Goal: Task Accomplishment & Management: Use online tool/utility

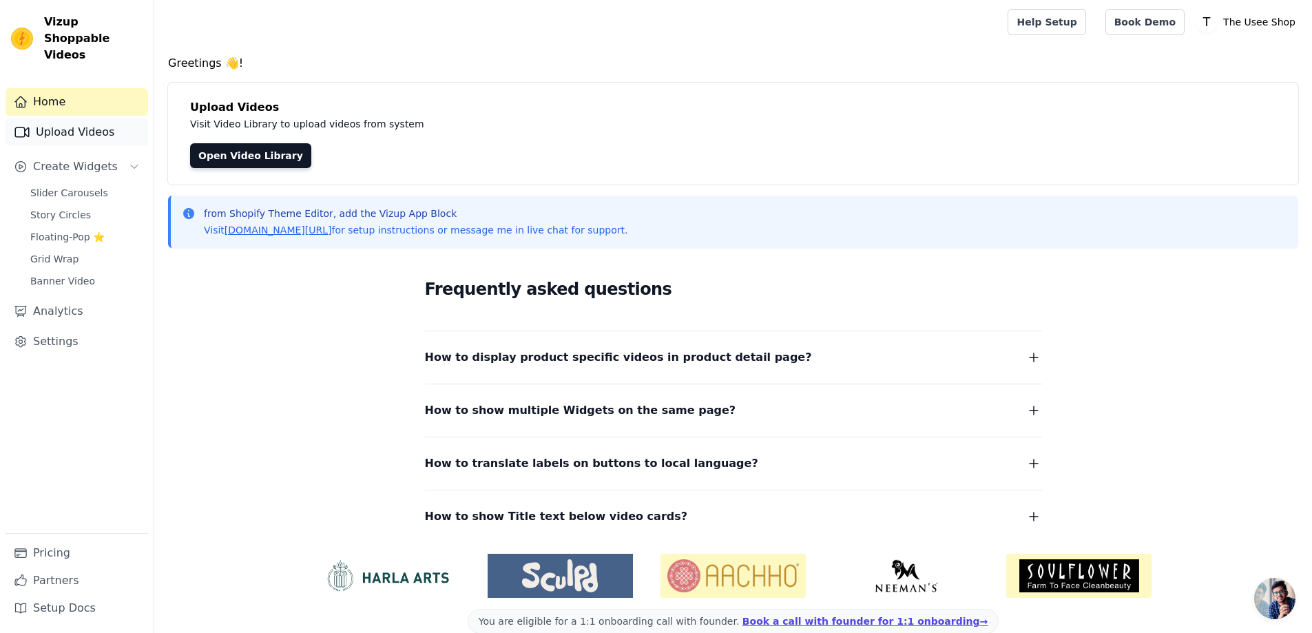
click at [67, 118] on link "Upload Videos" at bounding box center [77, 132] width 143 height 28
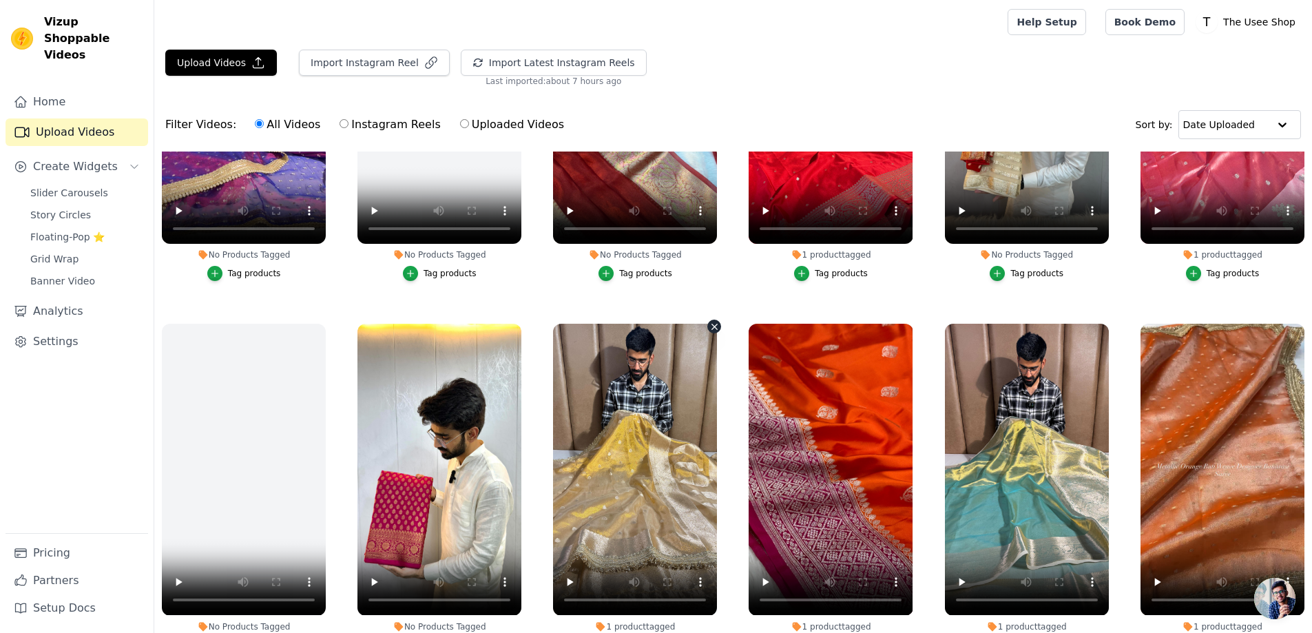
scroll to position [413, 0]
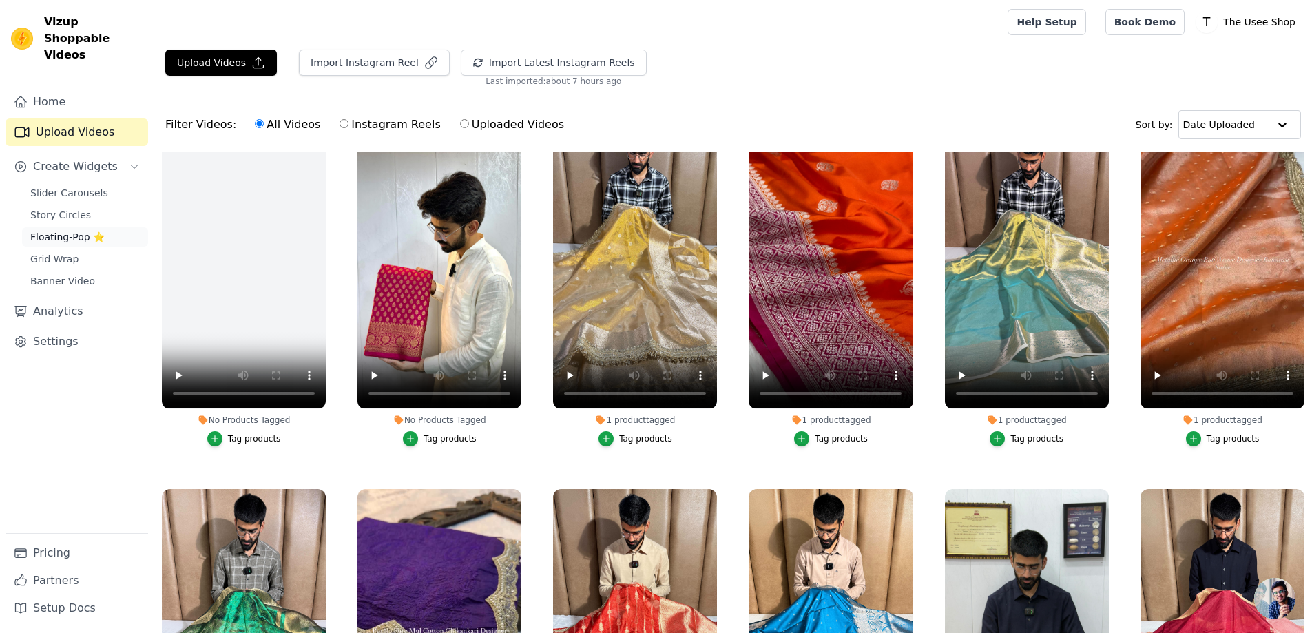
click at [83, 230] on span "Floating-Pop ⭐" at bounding box center [67, 237] width 74 height 14
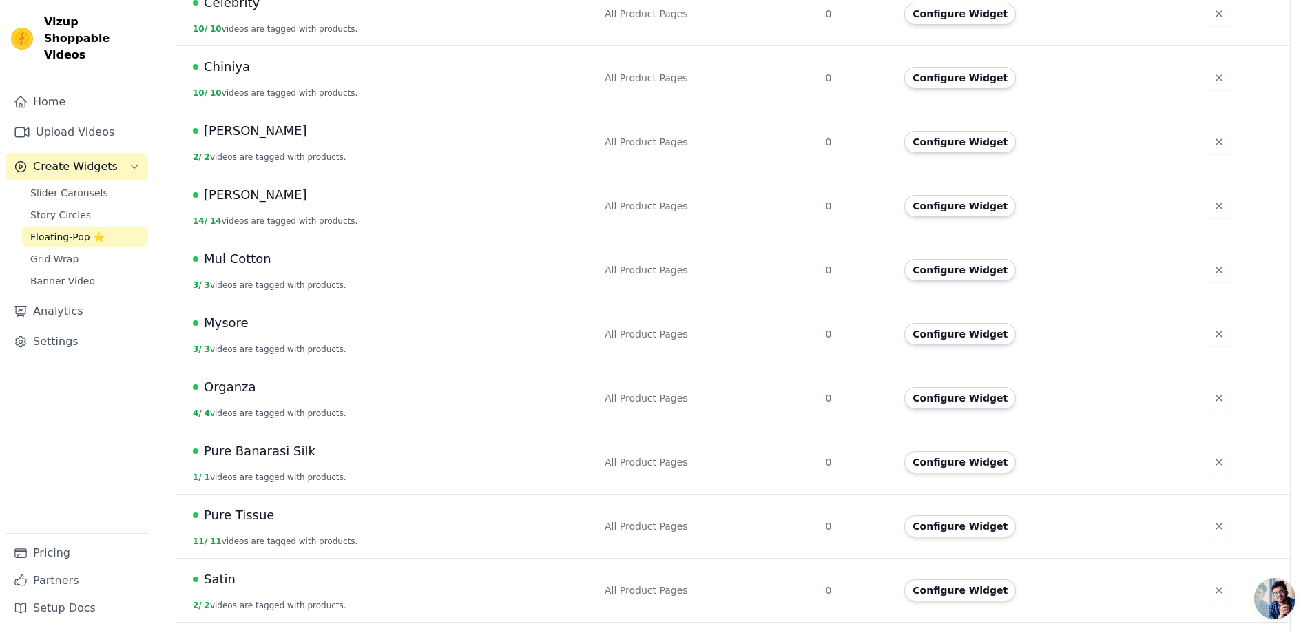
scroll to position [614, 0]
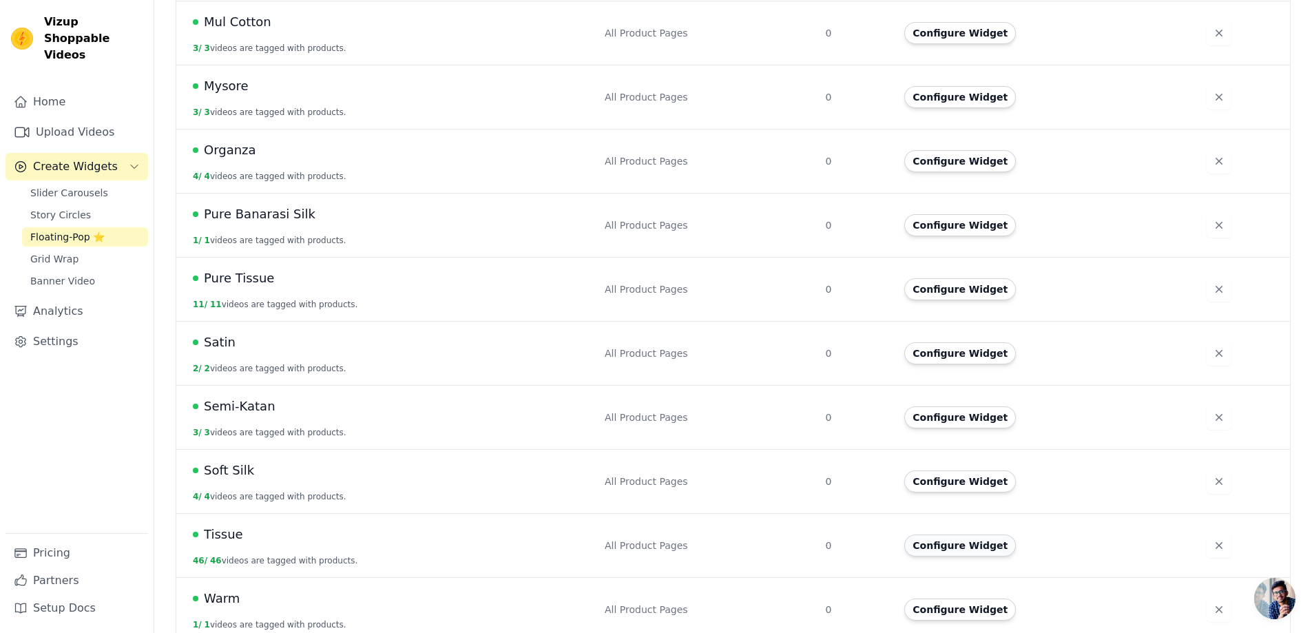
click at [967, 535] on button "Configure Widget" at bounding box center [961, 546] width 112 height 22
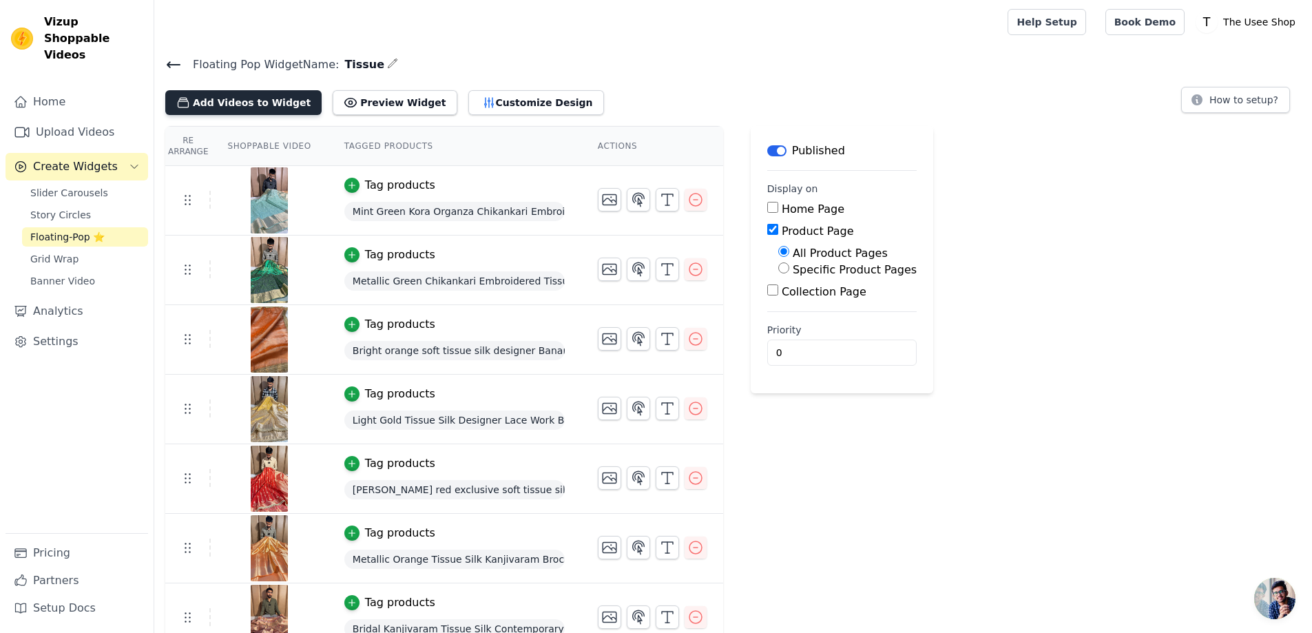
click at [241, 103] on button "Add Videos to Widget" at bounding box center [243, 102] width 156 height 25
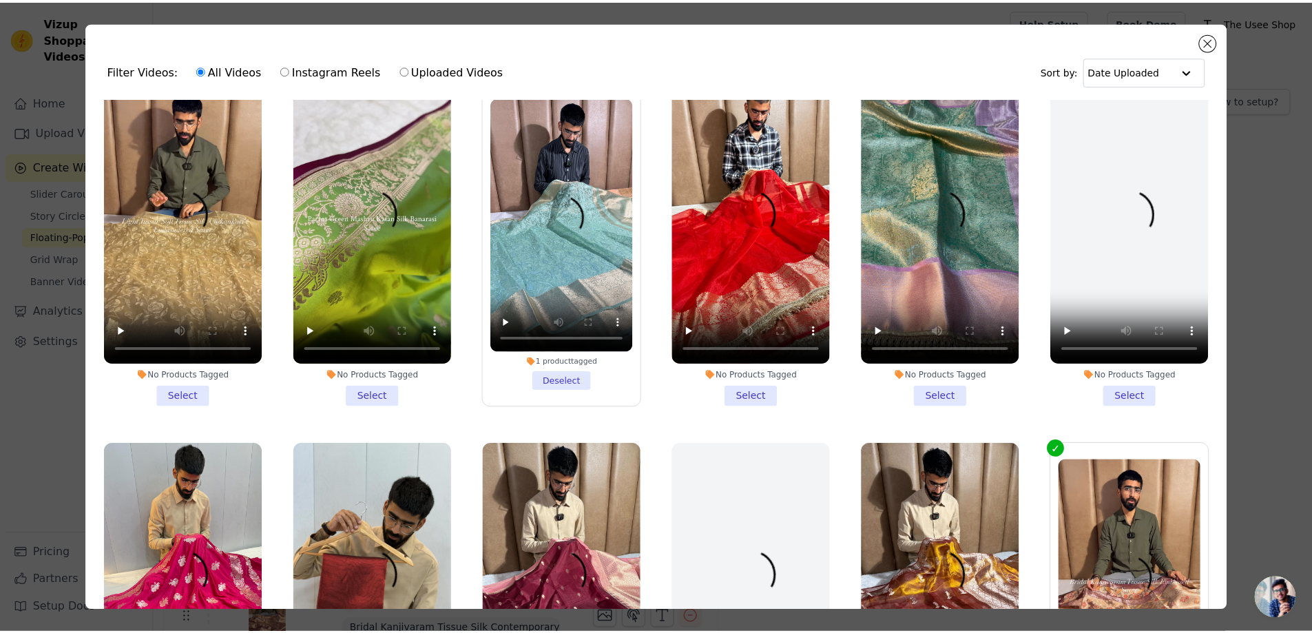
scroll to position [2273, 0]
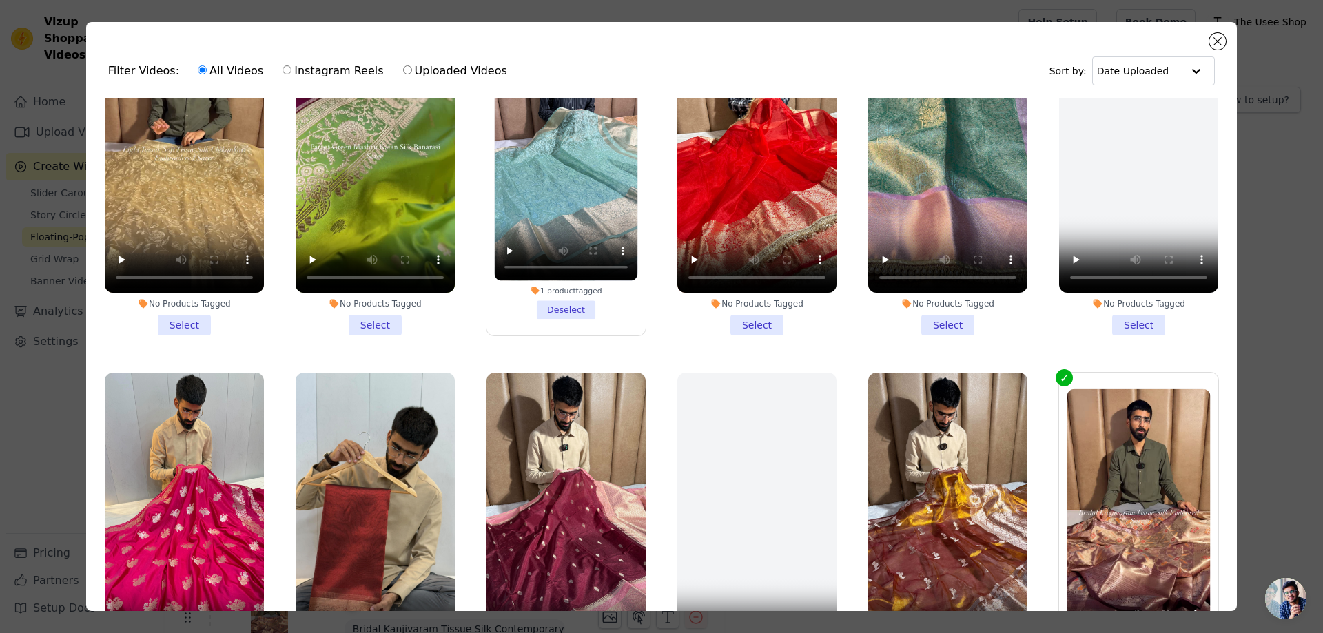
click at [196, 287] on li "No Products Tagged Select" at bounding box center [184, 173] width 159 height 326
click at [0, 0] on input "No Products Tagged Select" at bounding box center [0, 0] width 0 height 0
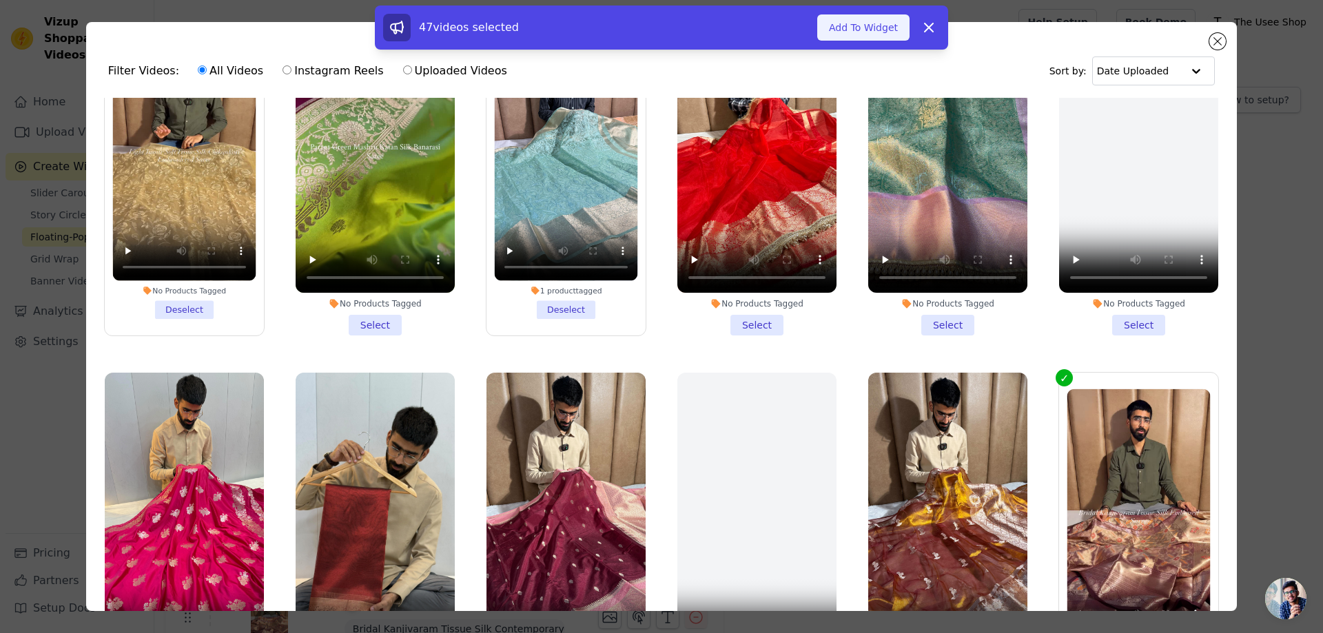
click at [857, 17] on button "Add To Widget" at bounding box center [863, 27] width 92 height 26
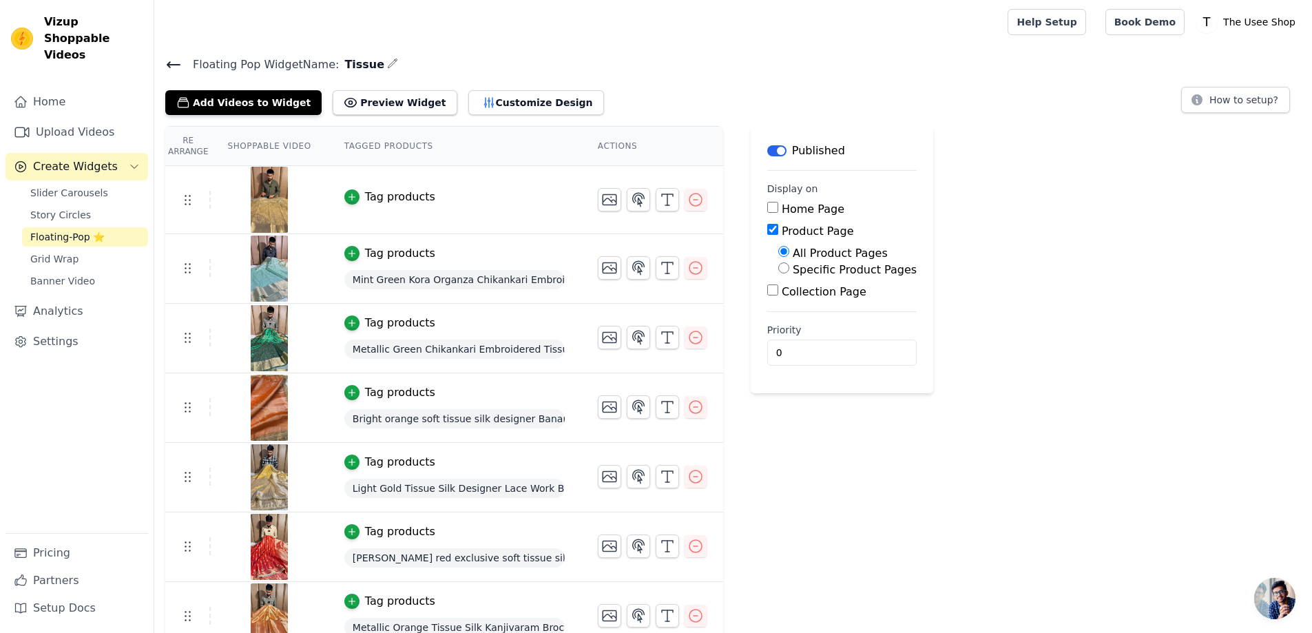
click at [417, 198] on div "Tag products" at bounding box center [400, 197] width 70 height 17
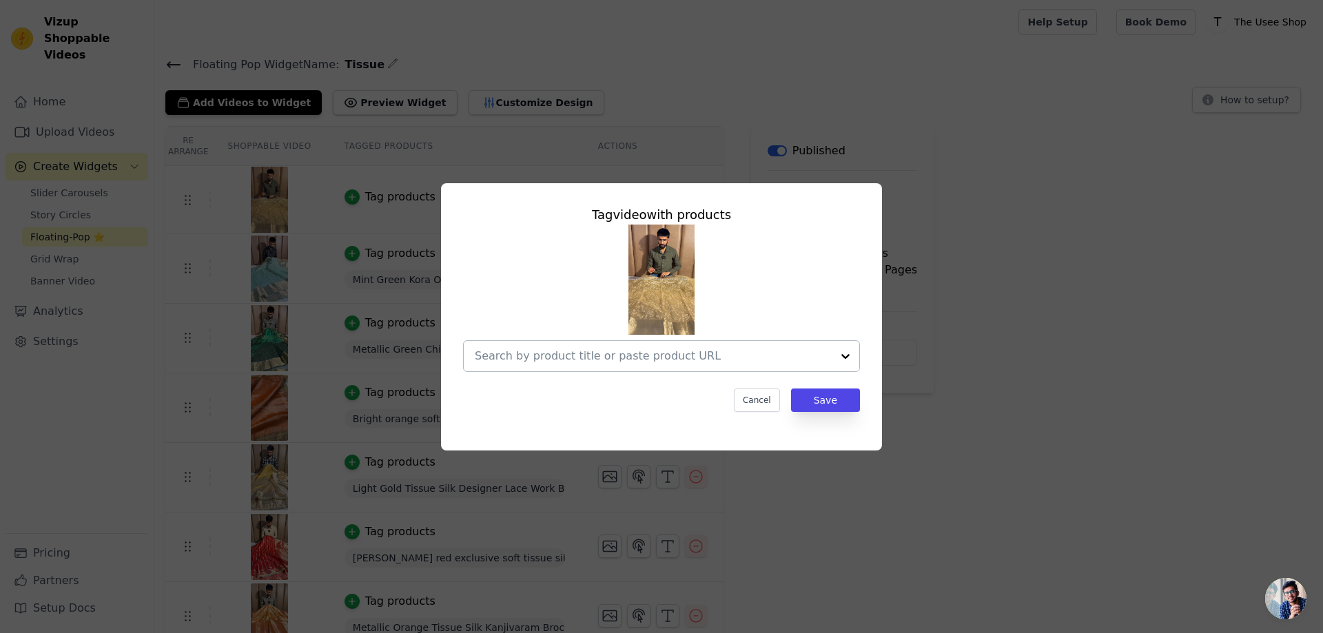
click at [688, 349] on input "text" at bounding box center [653, 356] width 357 height 17
paste input "Light Tussar Tissue Silk Chikankari Embroidery Banarasi Saree"
type input "Light Tussar Tissue Silk Chikankari Embroidery Banarasi Saree"
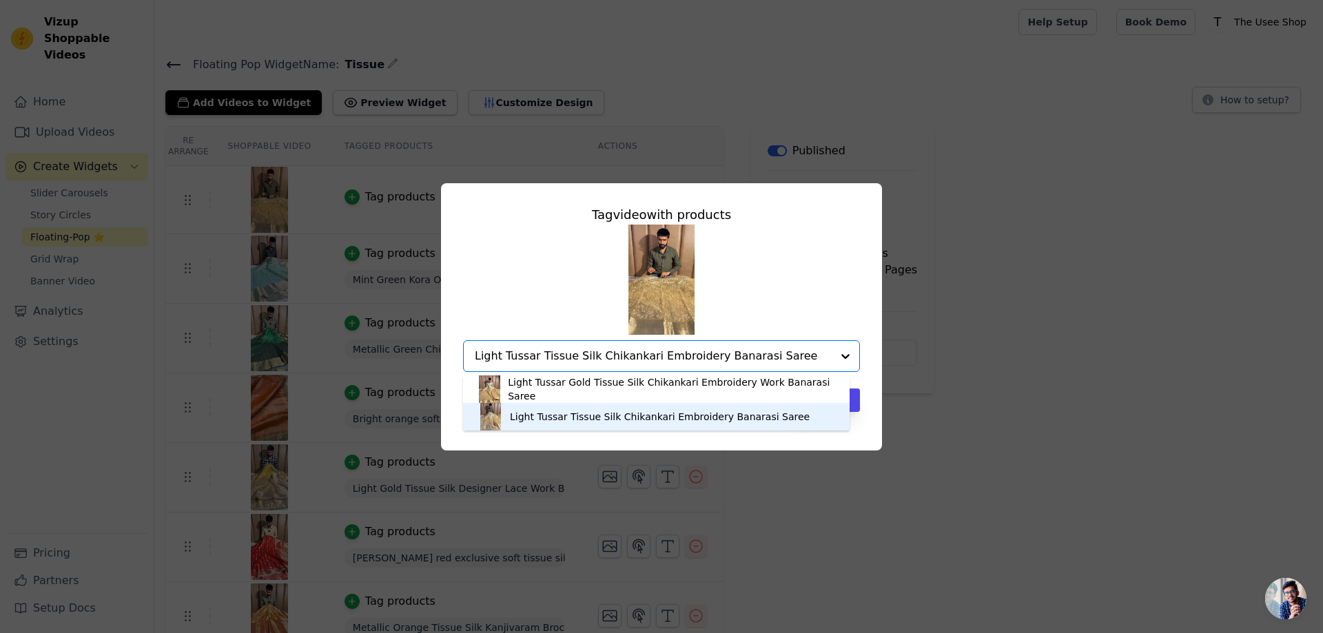
click at [618, 413] on div "Light Tussar Tissue Silk Chikankari Embroidery Banarasi Saree" at bounding box center [660, 417] width 300 height 14
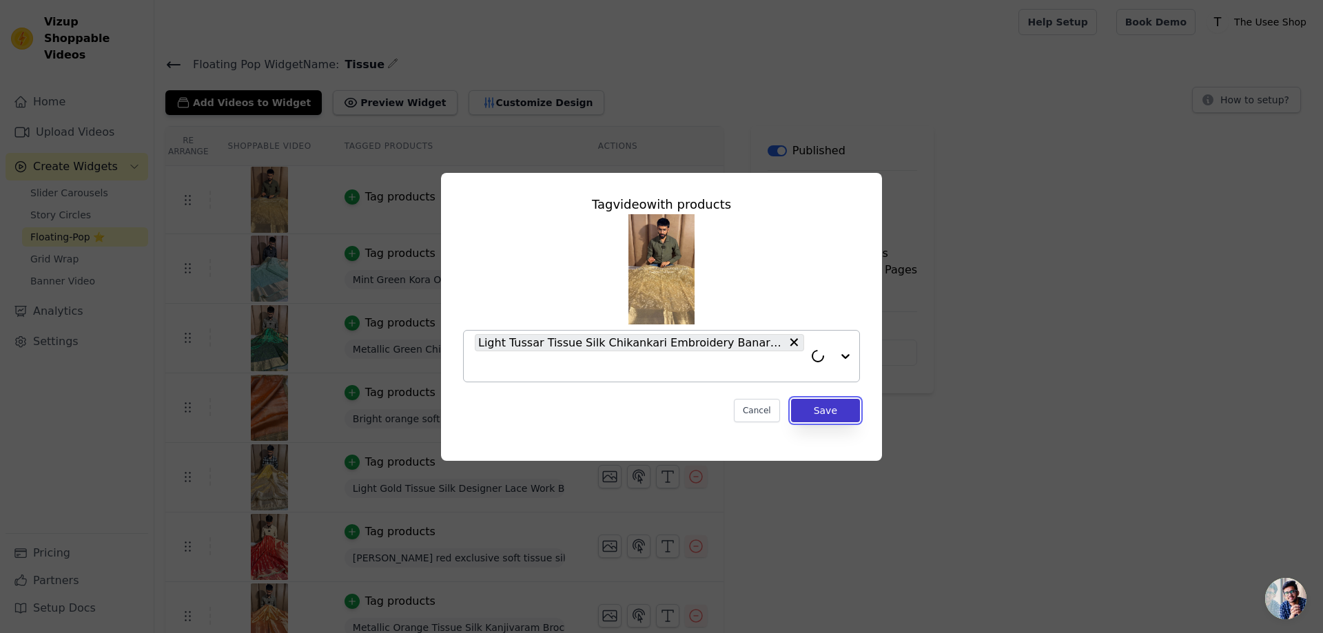
click at [836, 413] on button "Save" at bounding box center [825, 410] width 69 height 23
